Goal: Information Seeking & Learning: Learn about a topic

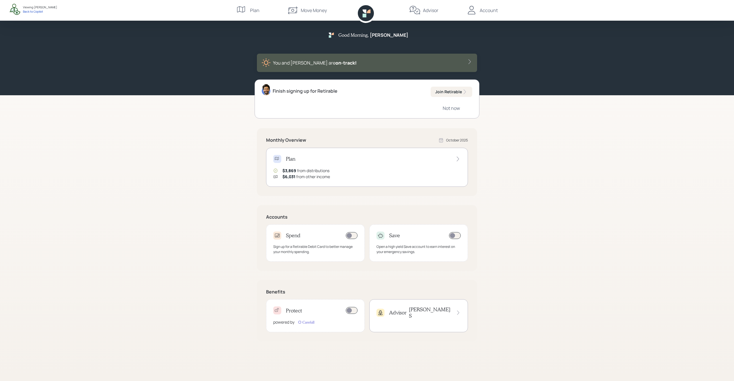
click at [255, 14] on div "Plan" at bounding box center [247, 10] width 23 height 21
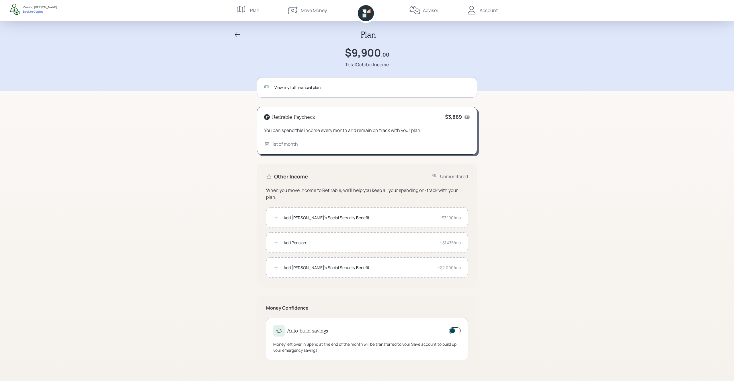
click at [307, 89] on div "View my full financial plan" at bounding box center [372, 87] width 196 height 6
